Goal: Navigation & Orientation: Find specific page/section

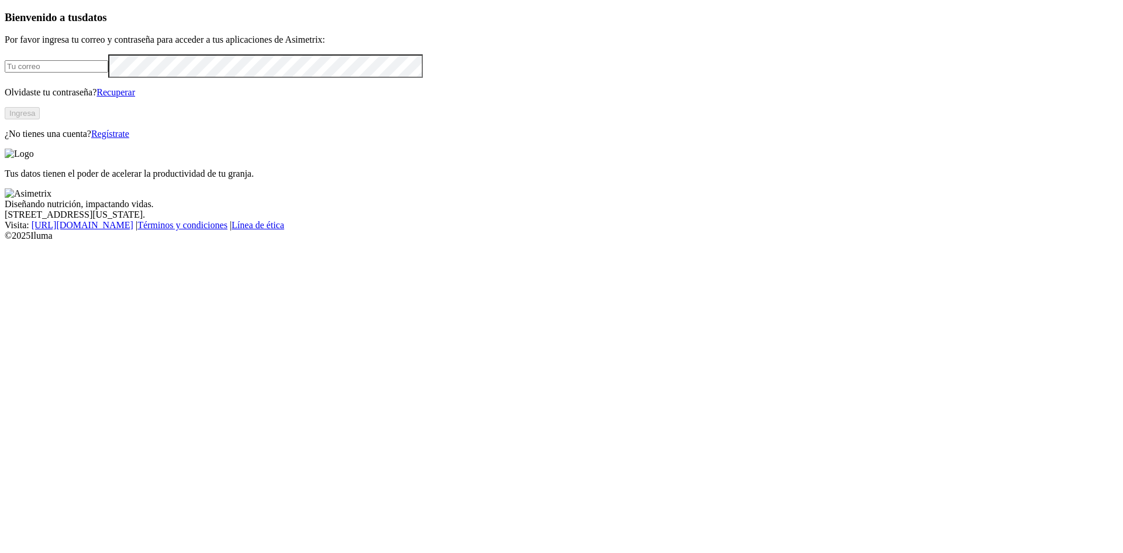
type input "[EMAIL_ADDRESS][DOMAIN_NAME]"
click at [40, 119] on button "Ingresa" at bounding box center [22, 113] width 35 height 12
